Goal: Task Accomplishment & Management: Manage account settings

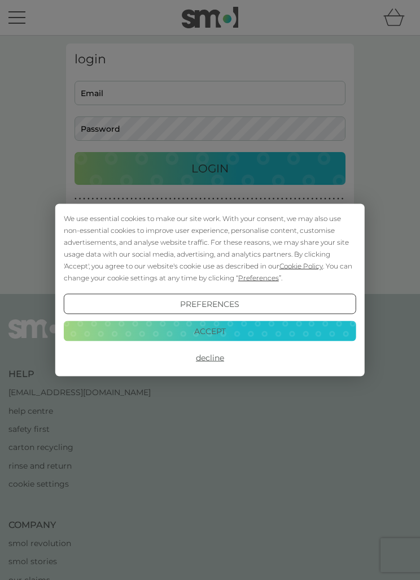
click at [301, 328] on button "Accept" at bounding box center [210, 330] width 293 height 20
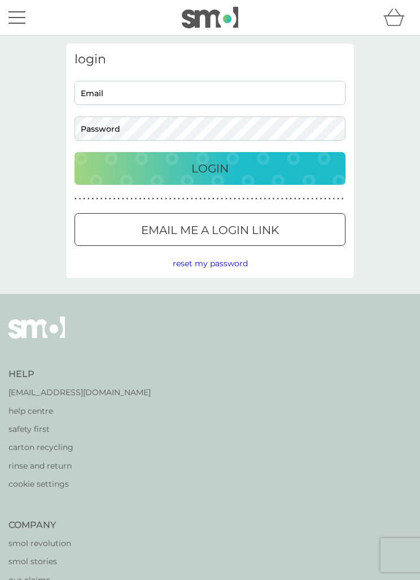
click at [244, 94] on input "Email" at bounding box center [210, 93] width 271 height 24
type input "[EMAIL_ADDRESS][DOMAIN_NAME]"
click at [210, 168] on button "Login" at bounding box center [210, 168] width 271 height 33
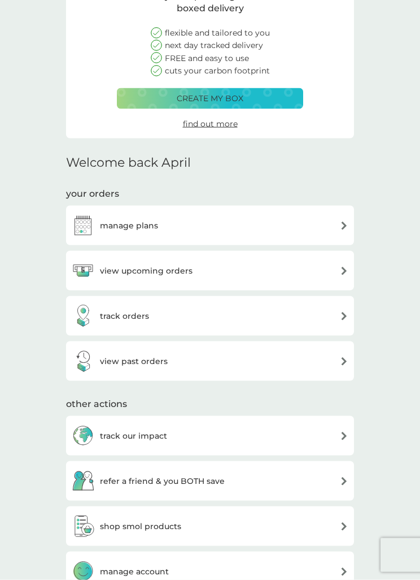
scroll to position [111, 0]
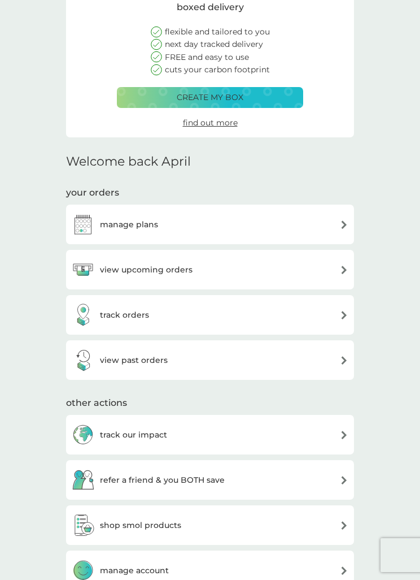
click at [285, 266] on div "view upcoming orders" at bounding box center [210, 269] width 277 height 23
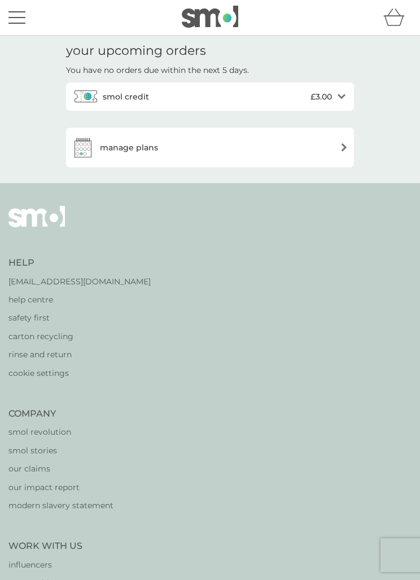
click at [332, 108] on div "smol credit £3.00 open" at bounding box center [210, 97] width 288 height 28
